Goal: Task Accomplishment & Management: Use online tool/utility

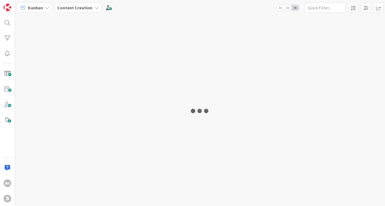
click at [183, 86] on div "WC B Kanban Content Creation 1x 2x 3x" at bounding box center [192, 103] width 385 height 206
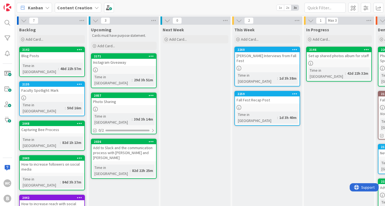
click at [185, 7] on div "Kanban Content Creation 1x 2x 3x" at bounding box center [200, 7] width 370 height 15
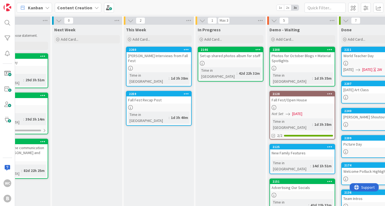
scroll to position [0, 115]
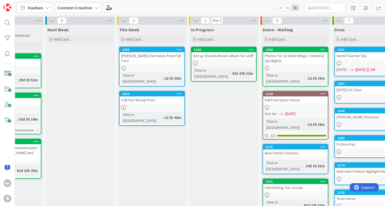
click at [292, 30] on div "Demo - Waiting" at bounding box center [296, 29] width 66 height 5
click at [290, 31] on span "Demo - Waiting" at bounding box center [278, 29] width 30 height 5
click at [280, 34] on div "Demo - Waiting Add Card..." at bounding box center [296, 35] width 70 height 20
click at [282, 32] on span "Demo - Waiting" at bounding box center [278, 29] width 30 height 5
click at [355, 7] on span at bounding box center [354, 8] width 10 height 10
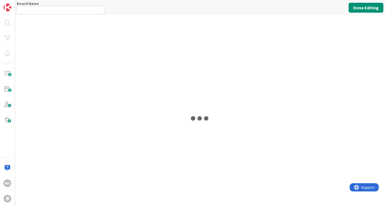
type input "Content Creation"
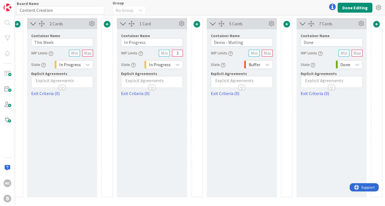
scroll to position [0, 276]
click at [245, 42] on input "Demo - Waiting" at bounding box center [242, 42] width 62 height 8
click at [250, 41] on input "Demo - Waiting to be Posted" at bounding box center [242, 42] width 62 height 8
click at [246, 44] on input "Demo - Waiting to Be Posted" at bounding box center [242, 42] width 62 height 8
click at [245, 42] on input "Demo - Waiting to Be Posted" at bounding box center [242, 42] width 62 height 8
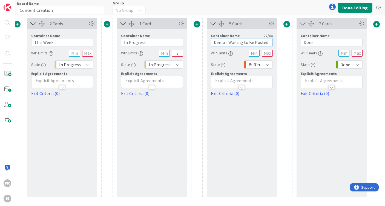
click at [250, 42] on input "Demo - Waiting to Be Posted" at bounding box center [242, 42] width 62 height 8
click at [244, 43] on input "Demo - Waiting to Be Posted" at bounding box center [242, 42] width 62 height 8
type input "Demo - Waiting To Be Posted"
click at [346, 8] on button "Done Editing" at bounding box center [355, 8] width 35 height 10
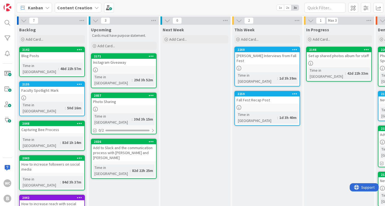
click at [186, 161] on div "Next Week Add Card..." at bounding box center [196, 168] width 70 height 287
click at [185, 41] on span "Add Card..." at bounding box center [178, 39] width 18 height 5
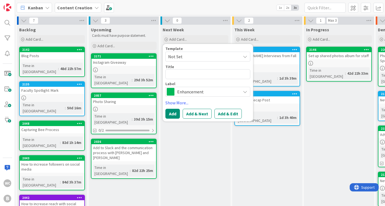
type textarea "x"
type textarea "T"
type textarea "x"
type textarea "Tr"
type textarea "x"
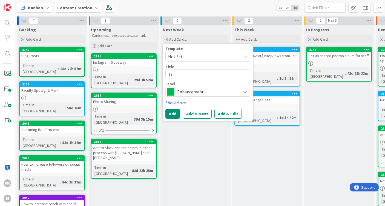
type textarea "Tru"
type textarea "x"
type textarea "Trun"
type textarea "x"
type textarea "Trunk"
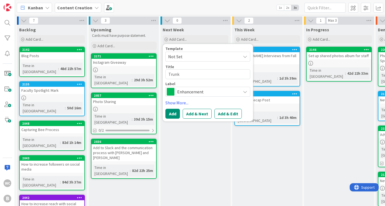
type textarea "x"
type textarea "Trunk"
type textarea "x"
type textarea "Trunk o"
type textarea "x"
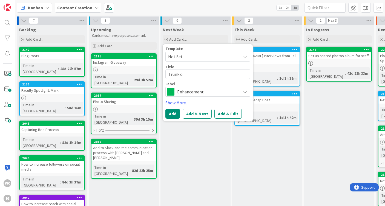
type textarea "Trunk or"
type textarea "x"
type textarea "Trunk or"
type textarea "x"
type textarea "Trunk or T"
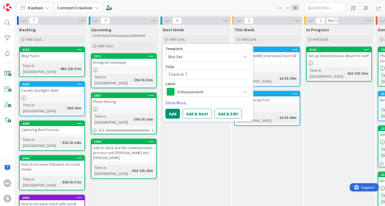
type textarea "x"
type textarea "Trunk or Te"
type textarea "x"
type textarea "Trunk or T"
type textarea "x"
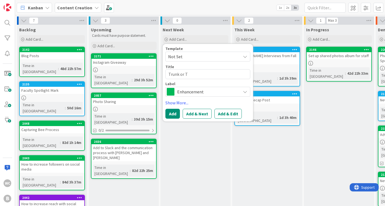
type textarea "Trunk or Tr"
type textarea "x"
type textarea "Trunk or Tre"
type textarea "x"
type textarea "Trunk or Trea"
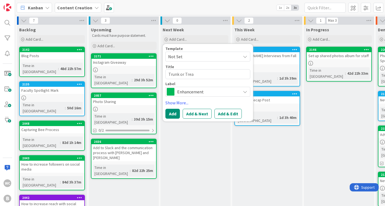
type textarea "x"
type textarea "Trunk or Treat"
type textarea "x"
type textarea "Trunk or Treat"
type textarea "x"
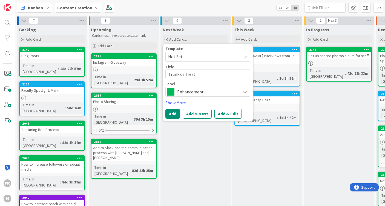
type textarea "Trunk or Treat P"
type textarea "x"
type textarea "Trunk or Treat Pr"
type textarea "x"
type textarea "Trunk or Treat Pro"
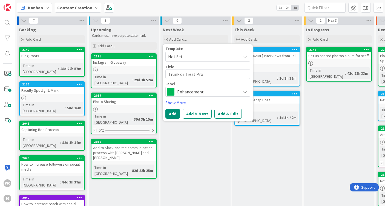
type textarea "x"
type textarea "Trunk or Treat Prom"
type textarea "x"
type textarea "Trunk or Treat Promo"
click at [174, 114] on button "Add" at bounding box center [173, 114] width 15 height 10
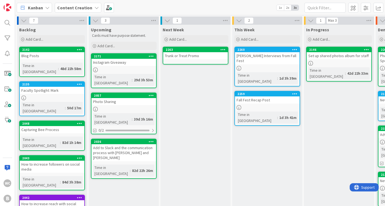
click at [202, 60] on div "2263 Trunk or Treat Promo" at bounding box center [196, 56] width 66 height 18
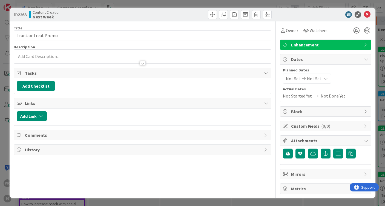
click at [78, 59] on div at bounding box center [142, 61] width 257 height 6
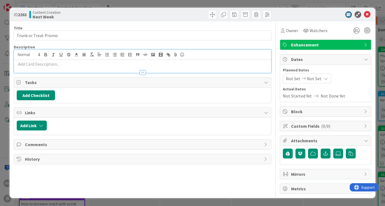
click at [39, 64] on p at bounding box center [143, 64] width 252 height 6
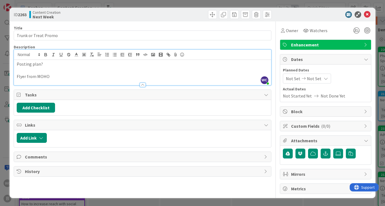
click at [368, 15] on icon at bounding box center [367, 14] width 7 height 7
